Goal: Task Accomplishment & Management: Use online tool/utility

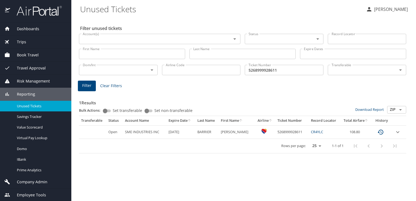
scroll to position [0, 0]
click at [28, 41] on div "Trips" at bounding box center [35, 42] width 63 height 6
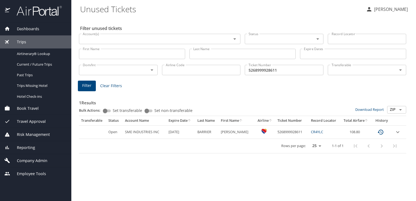
scroll to position [0, 0]
click at [41, 160] on span "Company Admin" at bounding box center [28, 161] width 37 height 6
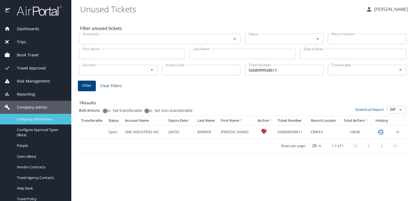
click at [34, 119] on span "Company Information" at bounding box center [41, 119] width 48 height 5
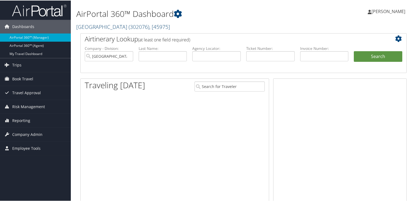
click at [129, 25] on span "( 302076 )" at bounding box center [139, 26] width 21 height 7
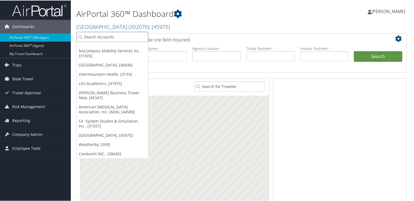
click at [119, 33] on input "search" at bounding box center [113, 36] width 72 height 10
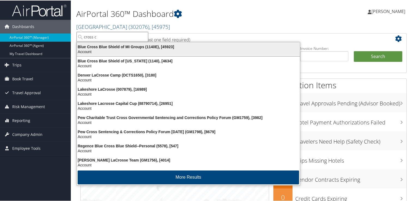
type input "cross ca"
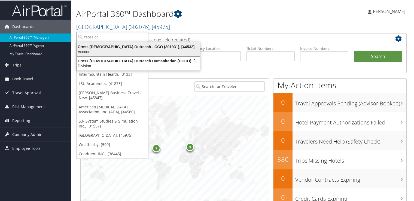
click at [133, 49] on div "Account" at bounding box center [139, 51] width 130 height 5
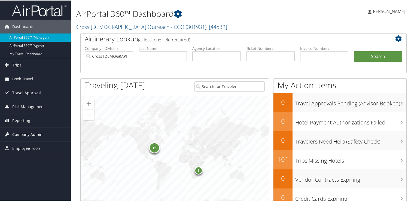
click at [31, 131] on span "Company Admin" at bounding box center [27, 134] width 30 height 14
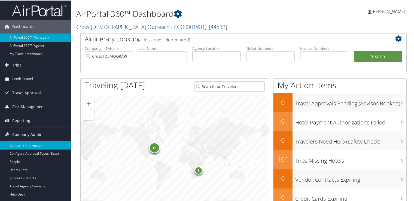
click at [39, 144] on link "Company Information" at bounding box center [35, 145] width 71 height 8
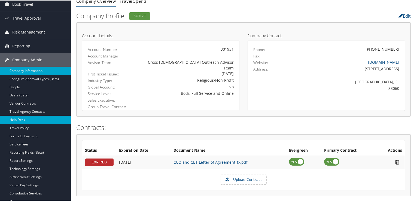
scroll to position [59, 0]
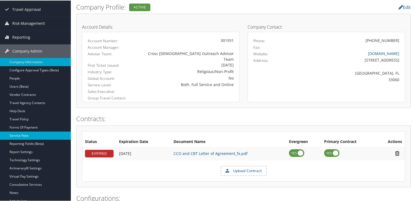
click at [37, 133] on link "Service Fees" at bounding box center [35, 135] width 71 height 8
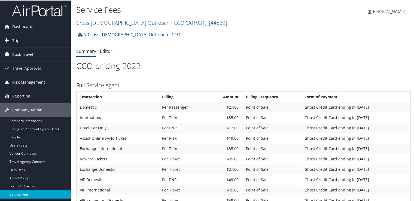
click at [31, 41] on link "Trips" at bounding box center [35, 40] width 71 height 14
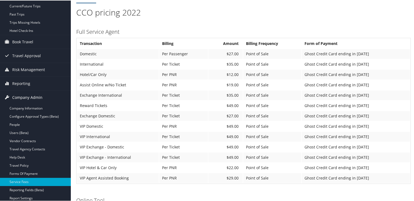
scroll to position [54, 0]
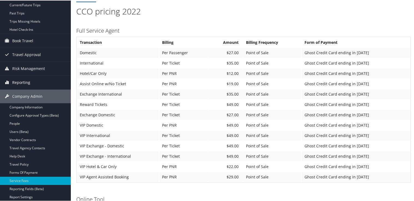
click at [31, 81] on link "Reporting" at bounding box center [35, 82] width 71 height 14
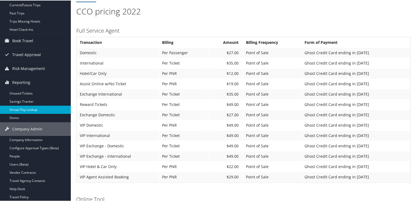
click at [36, 109] on link "Virtual Pay Lookup" at bounding box center [35, 109] width 71 height 8
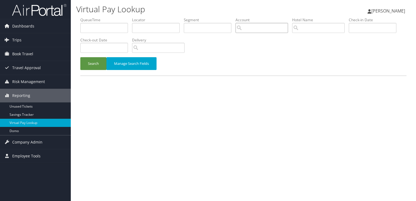
click at [257, 27] on input "search" at bounding box center [262, 28] width 53 height 10
click at [153, 29] on input "text" at bounding box center [156, 28] width 48 height 10
paste input "CZ56JJ"
type input "CZ56JJ"
click at [87, 64] on button "Search" at bounding box center [93, 63] width 26 height 13
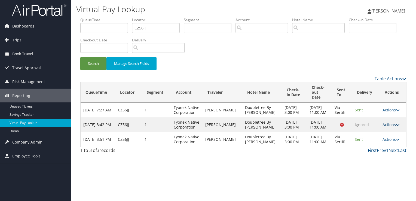
click at [396, 127] on icon at bounding box center [398, 125] width 4 height 4
click at [344, 141] on td "Via Sertifi" at bounding box center [342, 139] width 20 height 15
click at [398, 147] on td "Actions Resend Logs View Itinerary" at bounding box center [393, 139] width 26 height 15
click at [397, 141] on icon at bounding box center [398, 140] width 4 height 4
click at [333, 142] on td "Via Sertifi" at bounding box center [342, 139] width 20 height 15
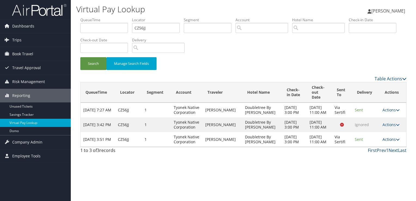
click at [396, 141] on icon at bounding box center [398, 140] width 4 height 4
click at [379, 163] on link "Logs" at bounding box center [380, 163] width 34 height 9
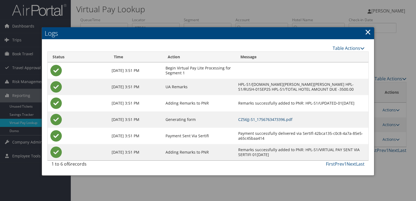
click at [238, 119] on link "CZ56JJ-S1_1756763473396.pdf" at bounding box center [265, 119] width 54 height 5
